Goal: Check status: Check status

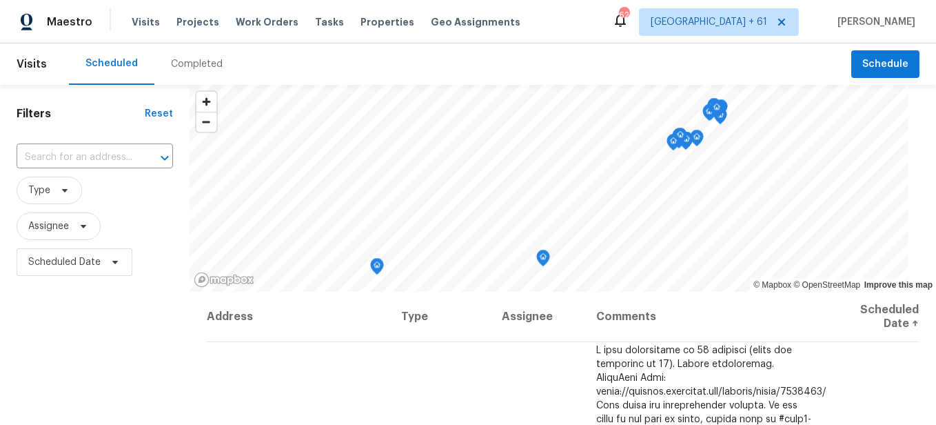
click at [194, 72] on div "Completed" at bounding box center [196, 63] width 85 height 41
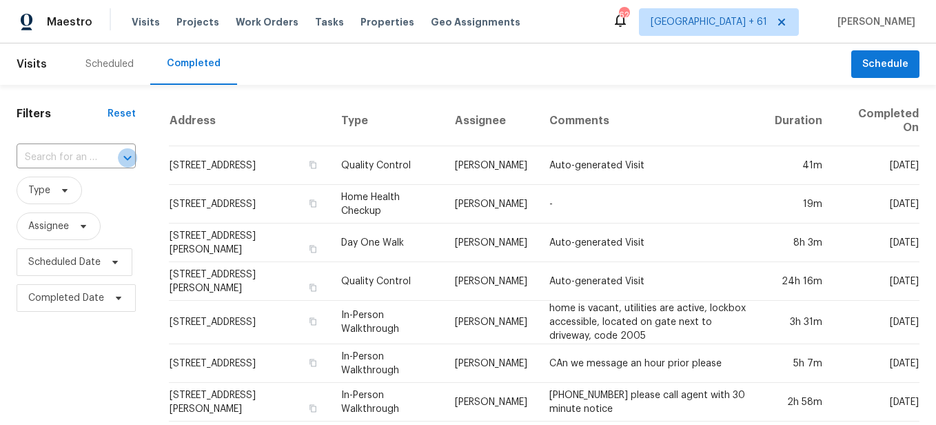
click at [120, 151] on icon "Open" at bounding box center [127, 158] width 17 height 17
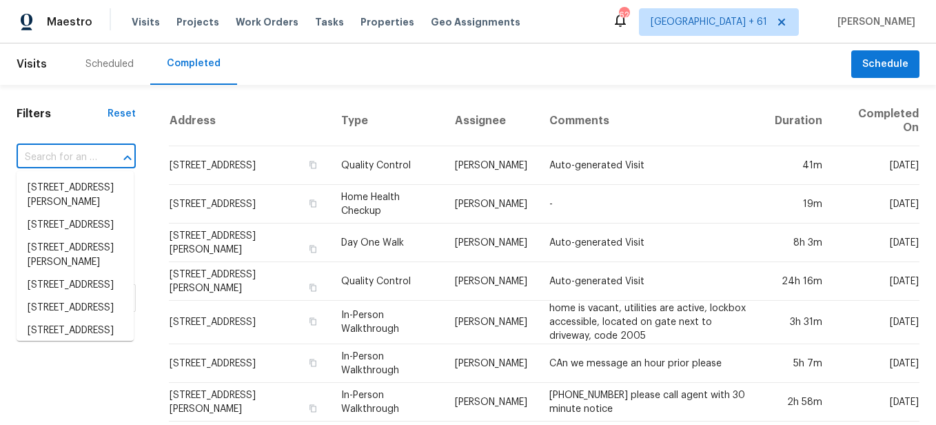
paste input "[STREET_ADDRESS]"
type input "[STREET_ADDRESS]"
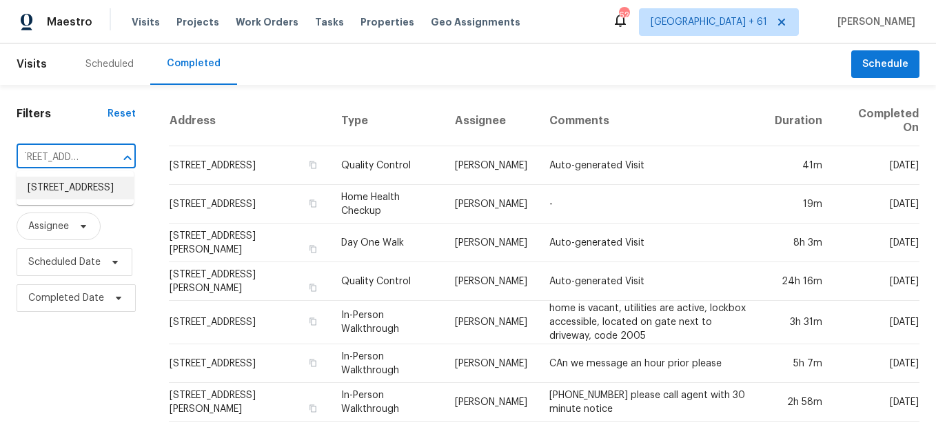
click at [83, 187] on li "[STREET_ADDRESS]" at bounding box center [75, 187] width 117 height 23
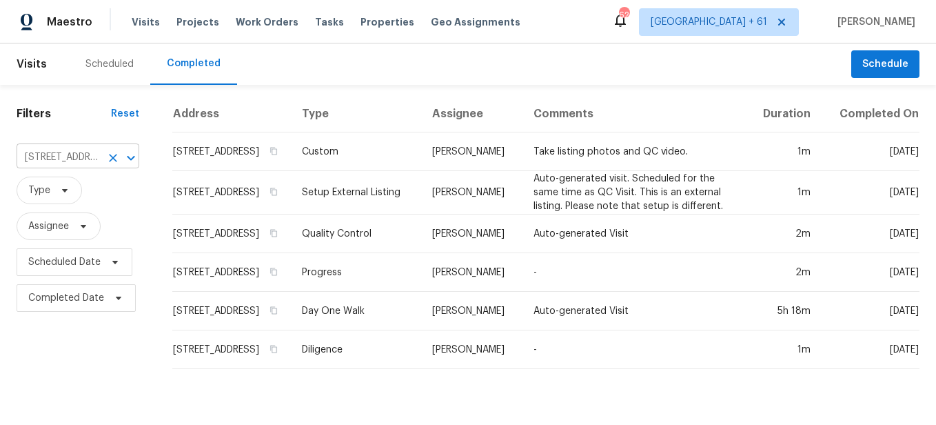
click at [110, 153] on icon "Clear" at bounding box center [113, 158] width 14 height 14
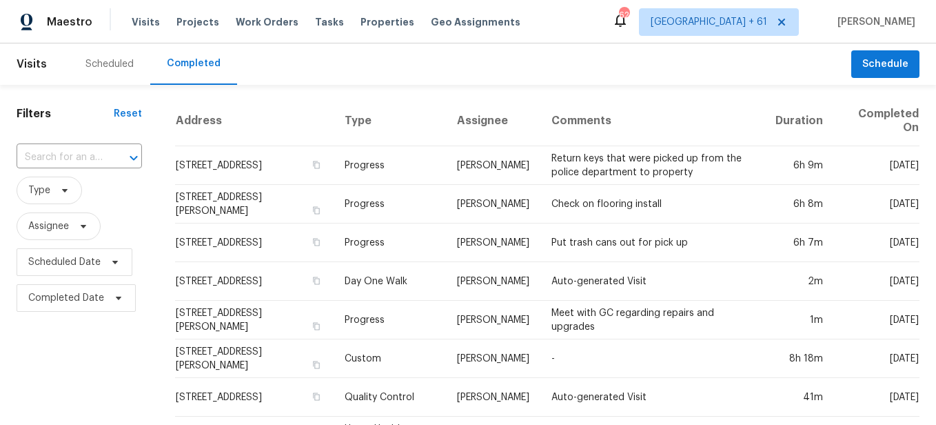
click at [97, 156] on div "​" at bounding box center [79, 157] width 125 height 21
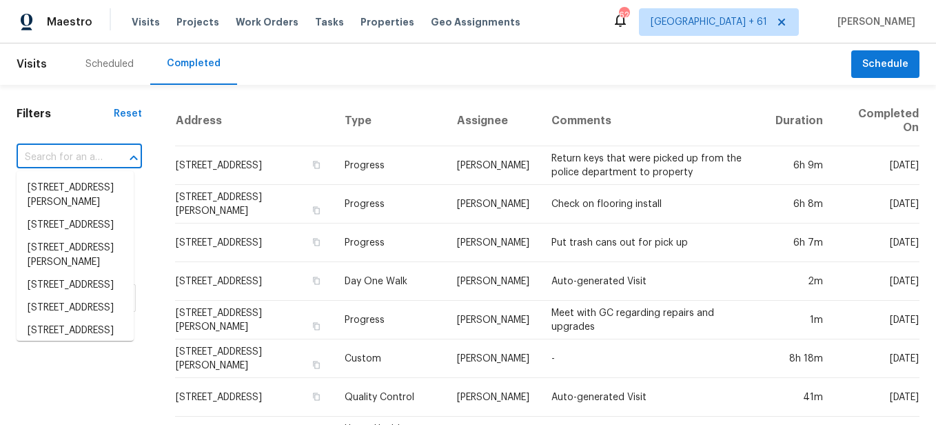
paste input "[STREET_ADDRESS][US_STATE]"
type input "[STREET_ADDRESS][US_STATE]"
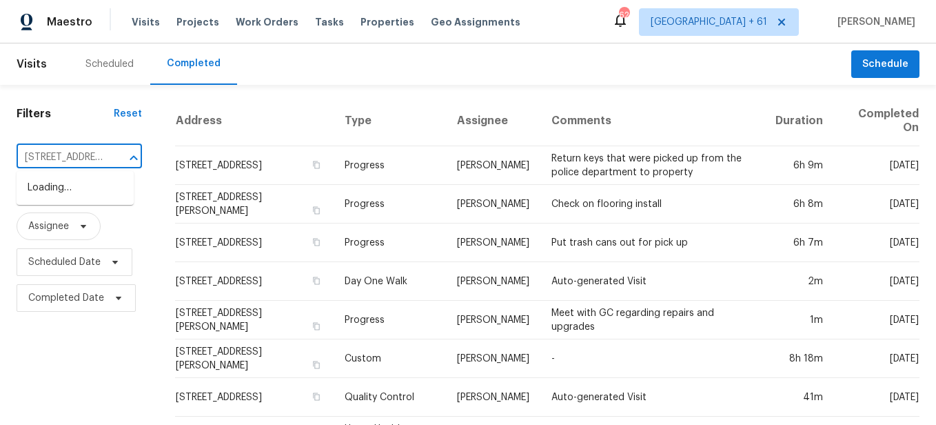
scroll to position [0, 107]
click at [62, 206] on li "[STREET_ADDRESS][US_STATE]" at bounding box center [75, 194] width 117 height 37
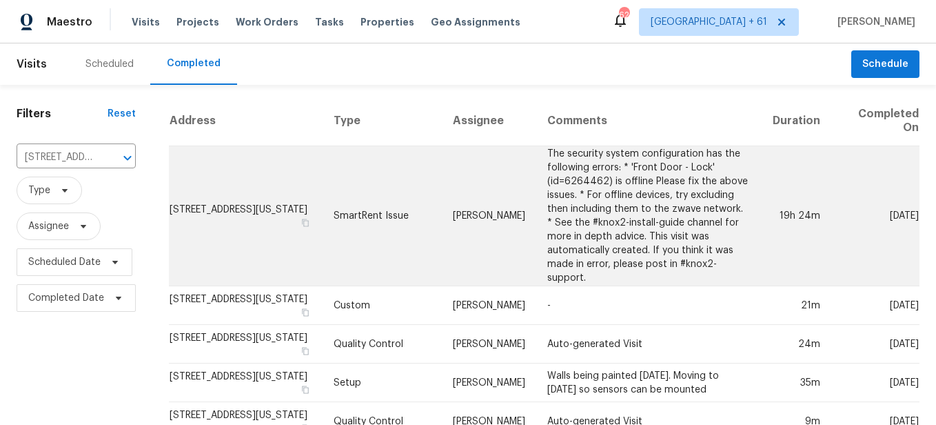
scroll to position [114, 0]
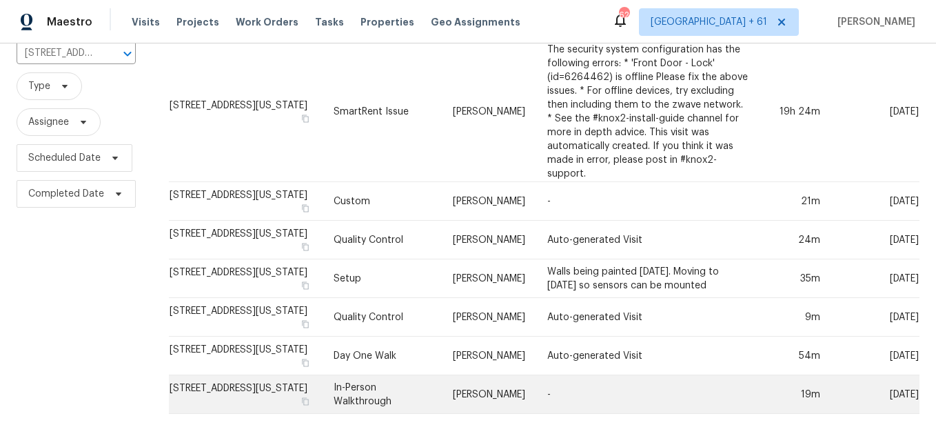
click at [365, 394] on td "In-Person Walkthrough" at bounding box center [382, 394] width 119 height 39
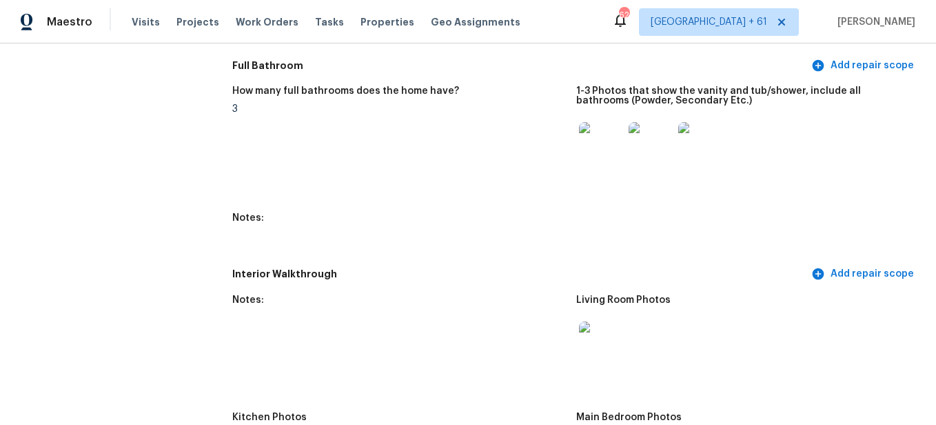
scroll to position [1792, 0]
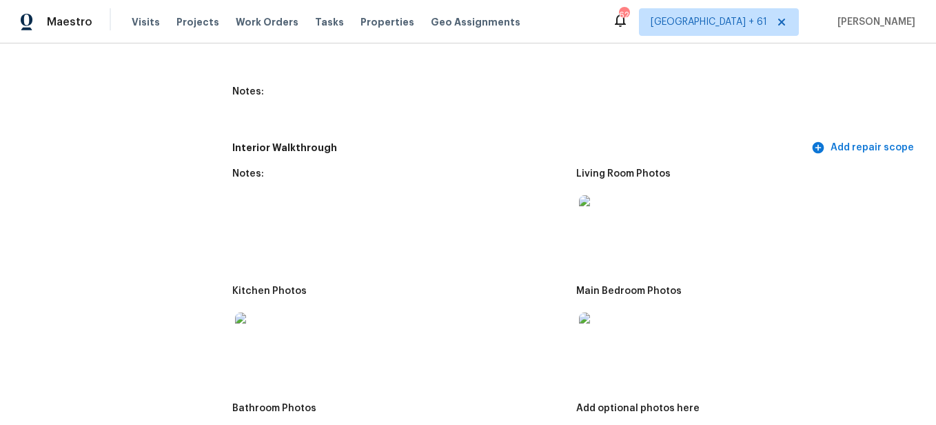
click at [591, 229] on img at bounding box center [601, 217] width 44 height 44
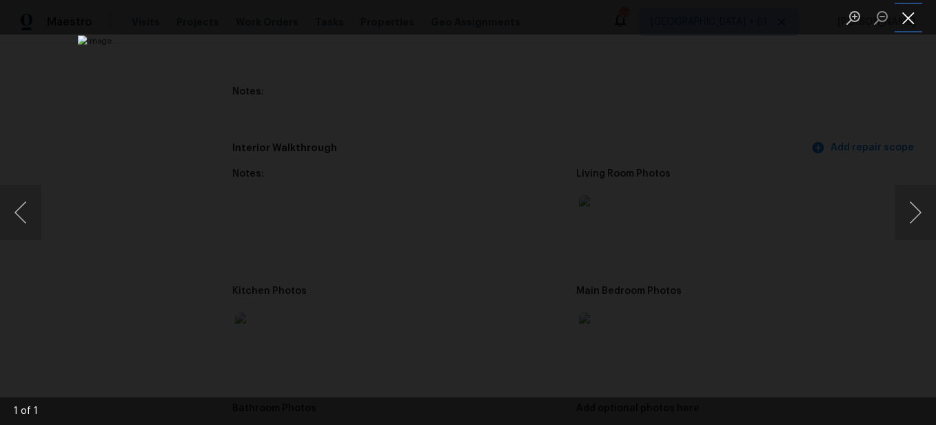
click at [910, 21] on button "Close lightbox" at bounding box center [909, 18] width 28 height 24
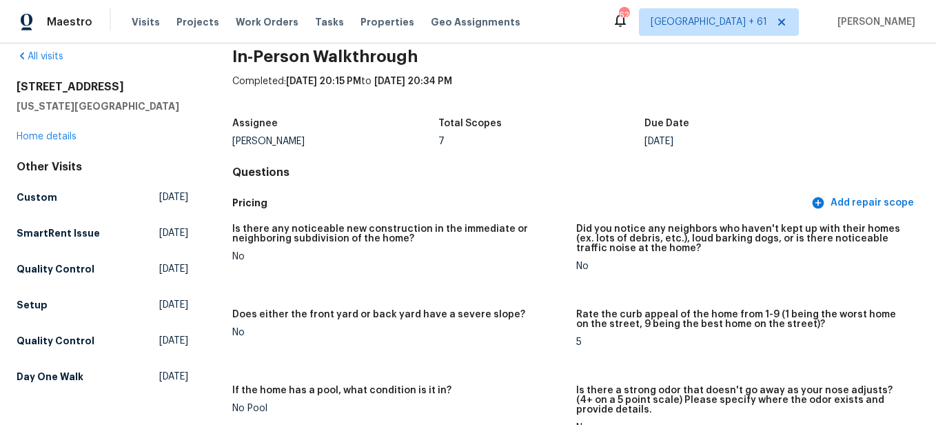
scroll to position [0, 0]
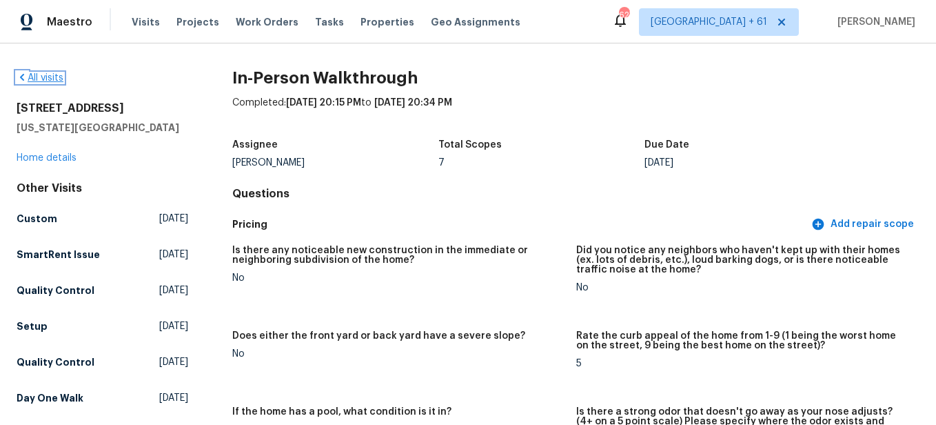
click at [52, 73] on link "All visits" at bounding box center [40, 78] width 47 height 10
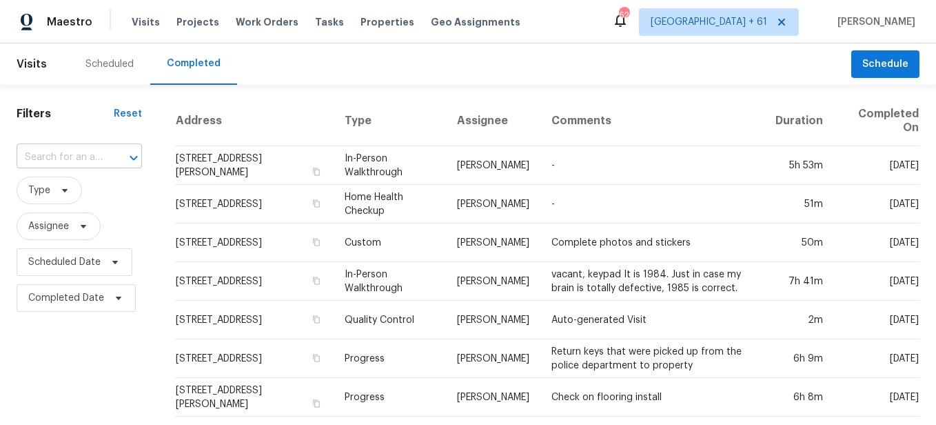
click at [125, 154] on icon "Open" at bounding box center [133, 158] width 17 height 17
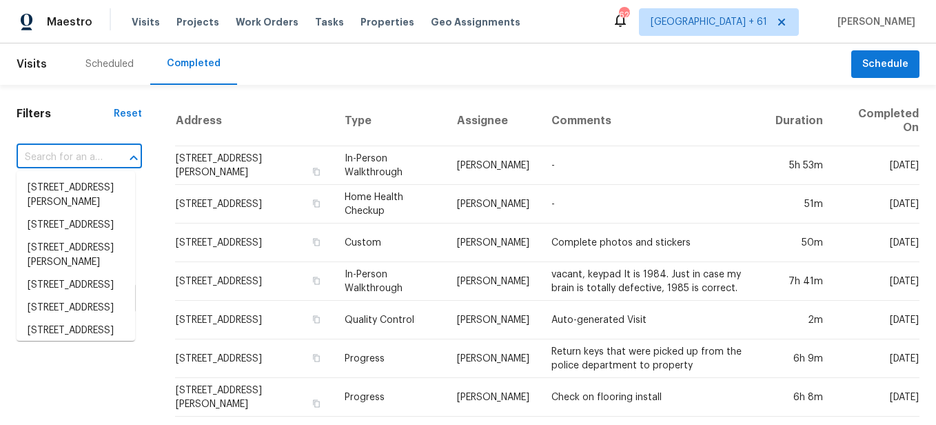
paste input "[STREET_ADDRESS][PERSON_NAME]"
type input "[STREET_ADDRESS][PERSON_NAME]"
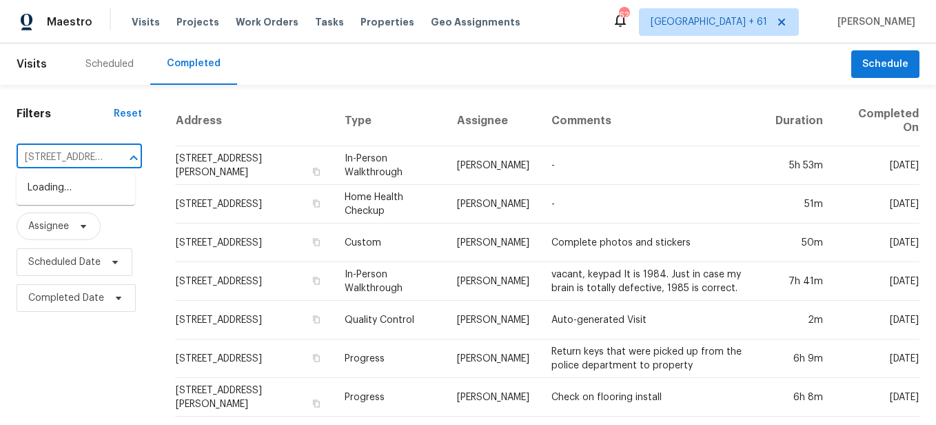
scroll to position [0, 118]
click at [72, 192] on li "[STREET_ADDRESS][PERSON_NAME]" at bounding box center [76, 194] width 119 height 37
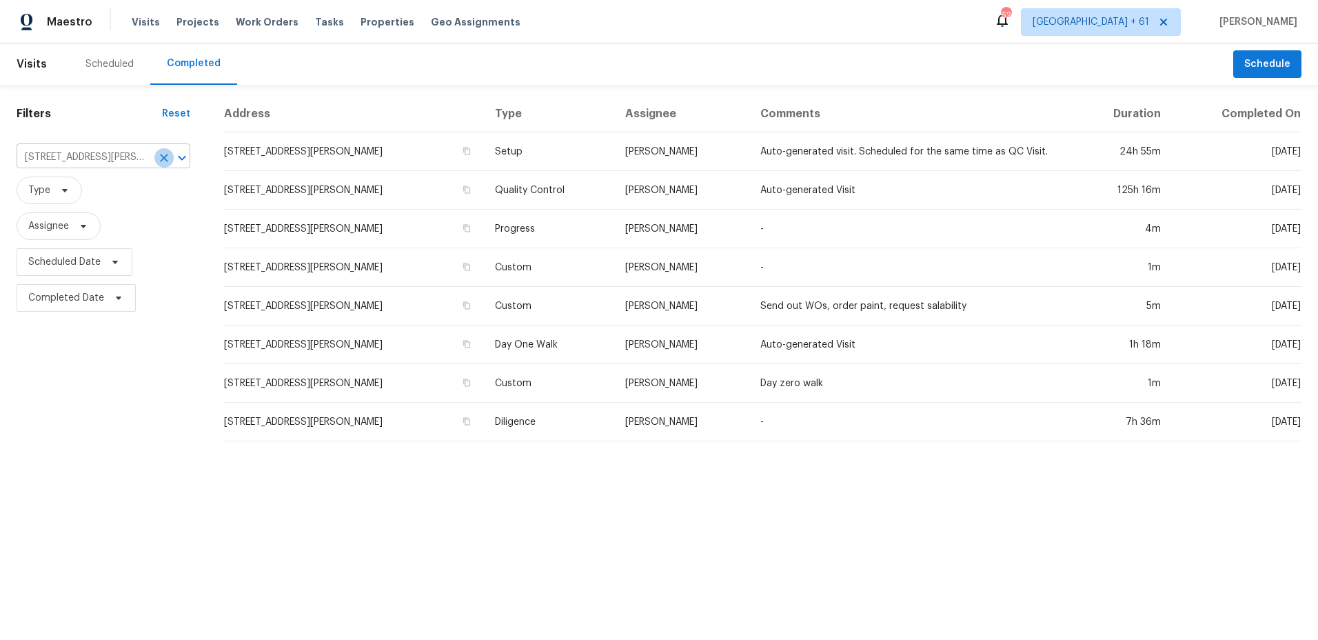
click at [166, 163] on icon "Clear" at bounding box center [164, 158] width 14 height 14
